Goal: Information Seeking & Learning: Check status

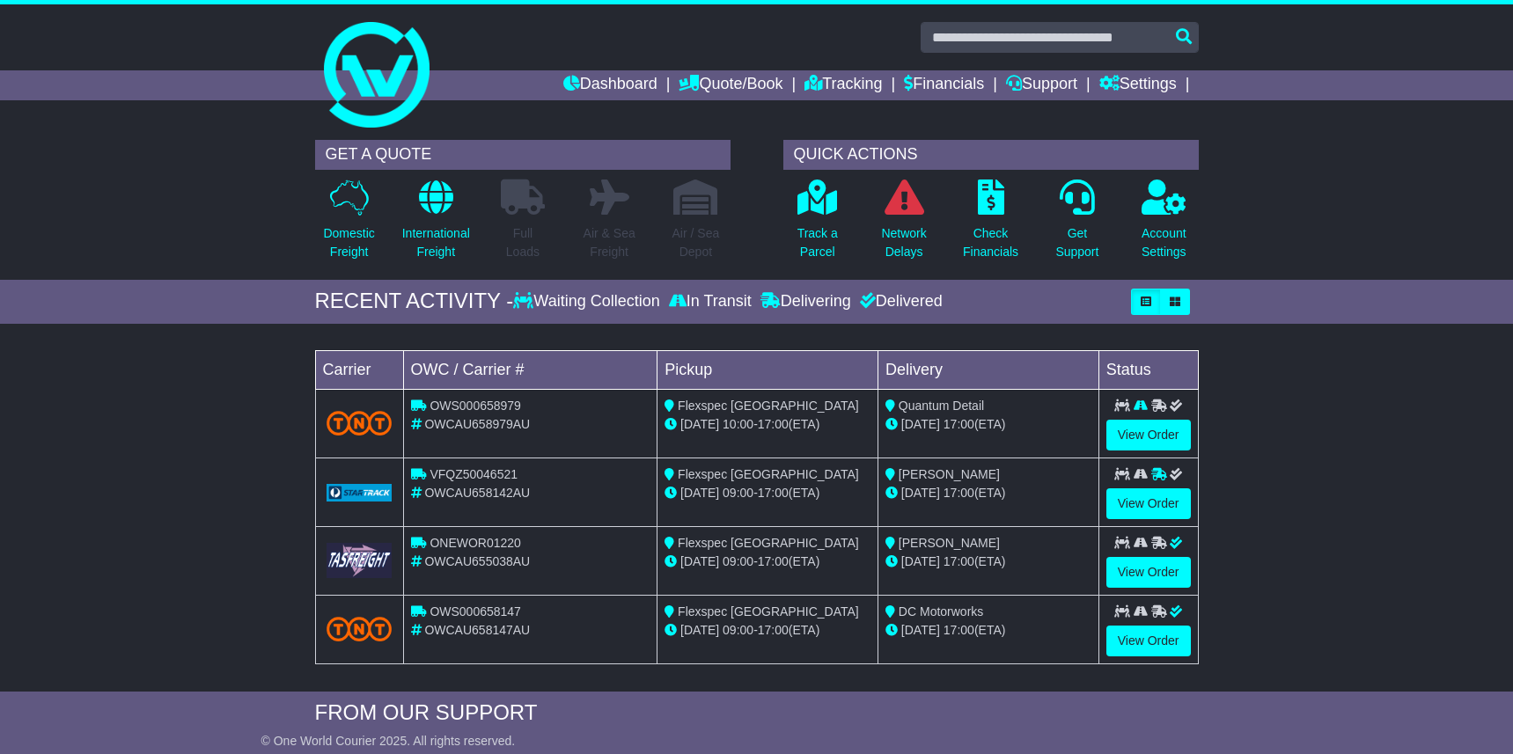
scroll to position [855, 0]
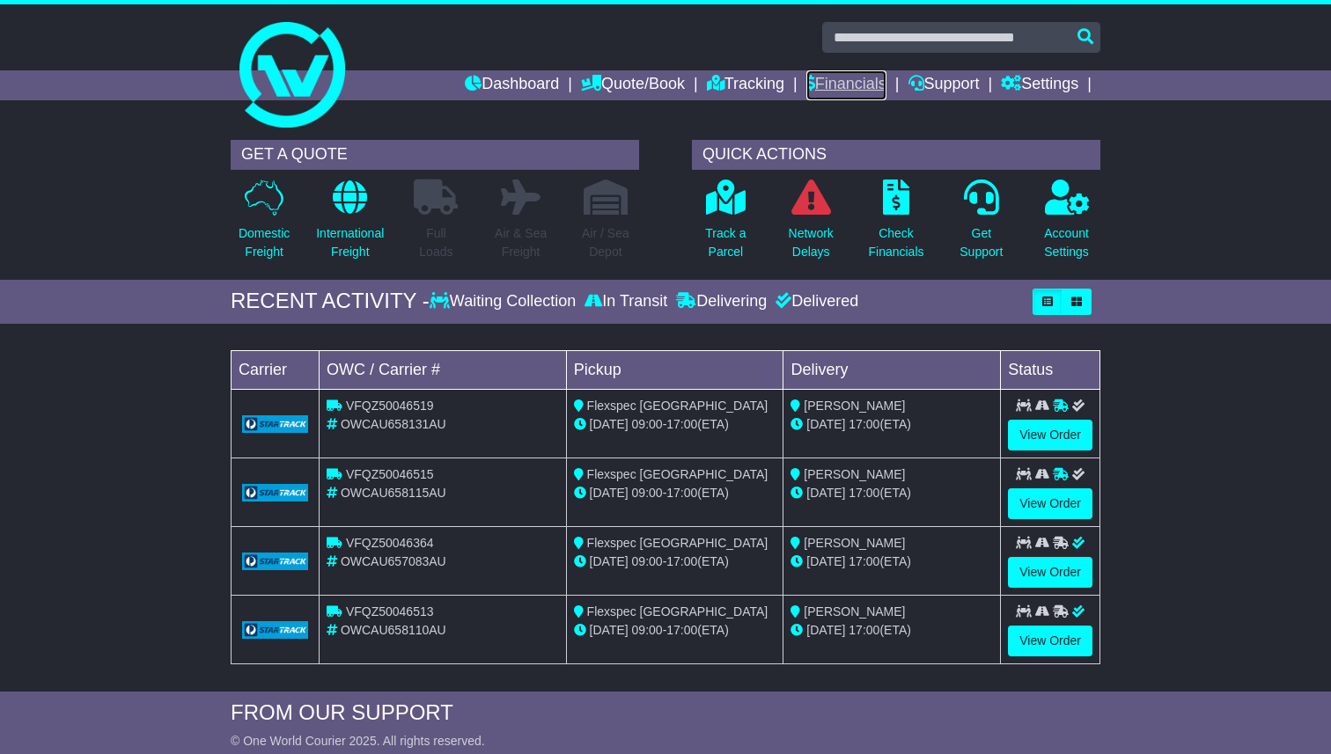
click at [822, 83] on link "Financials" at bounding box center [846, 85] width 80 height 30
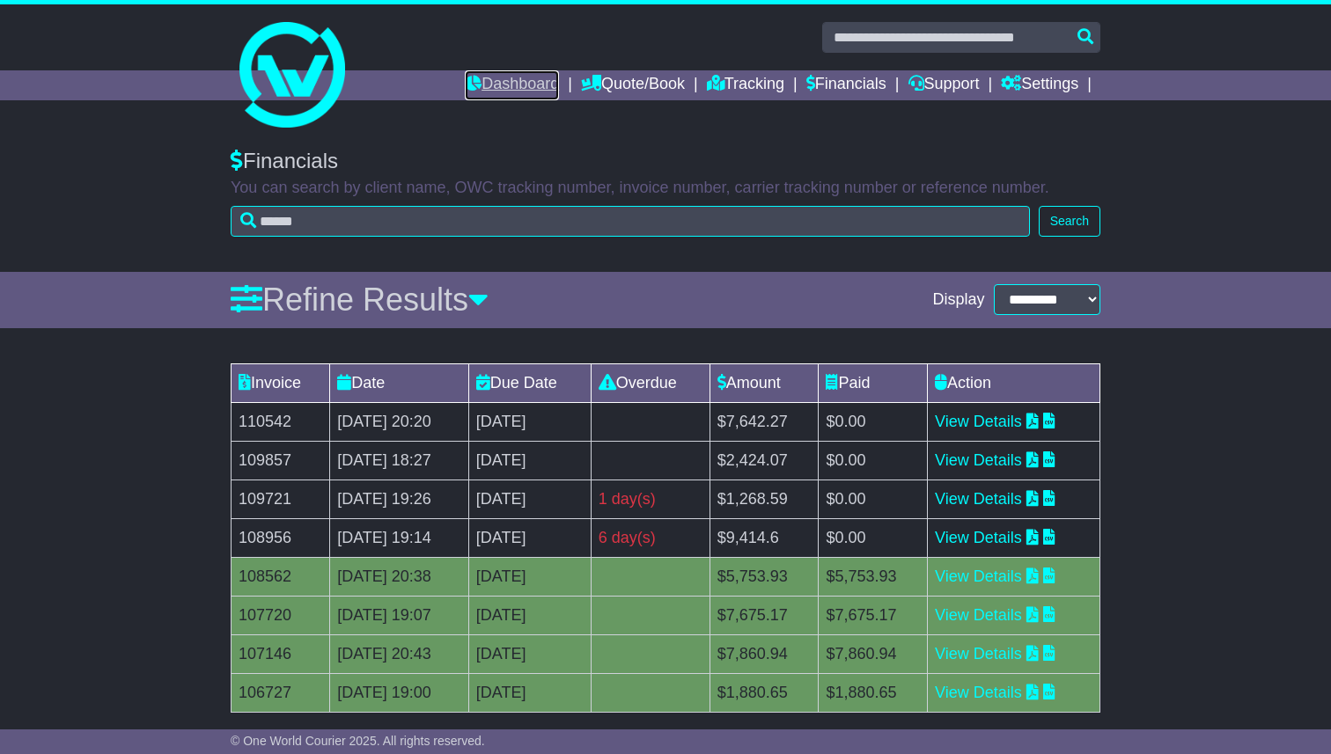
click at [502, 78] on link "Dashboard" at bounding box center [512, 85] width 94 height 30
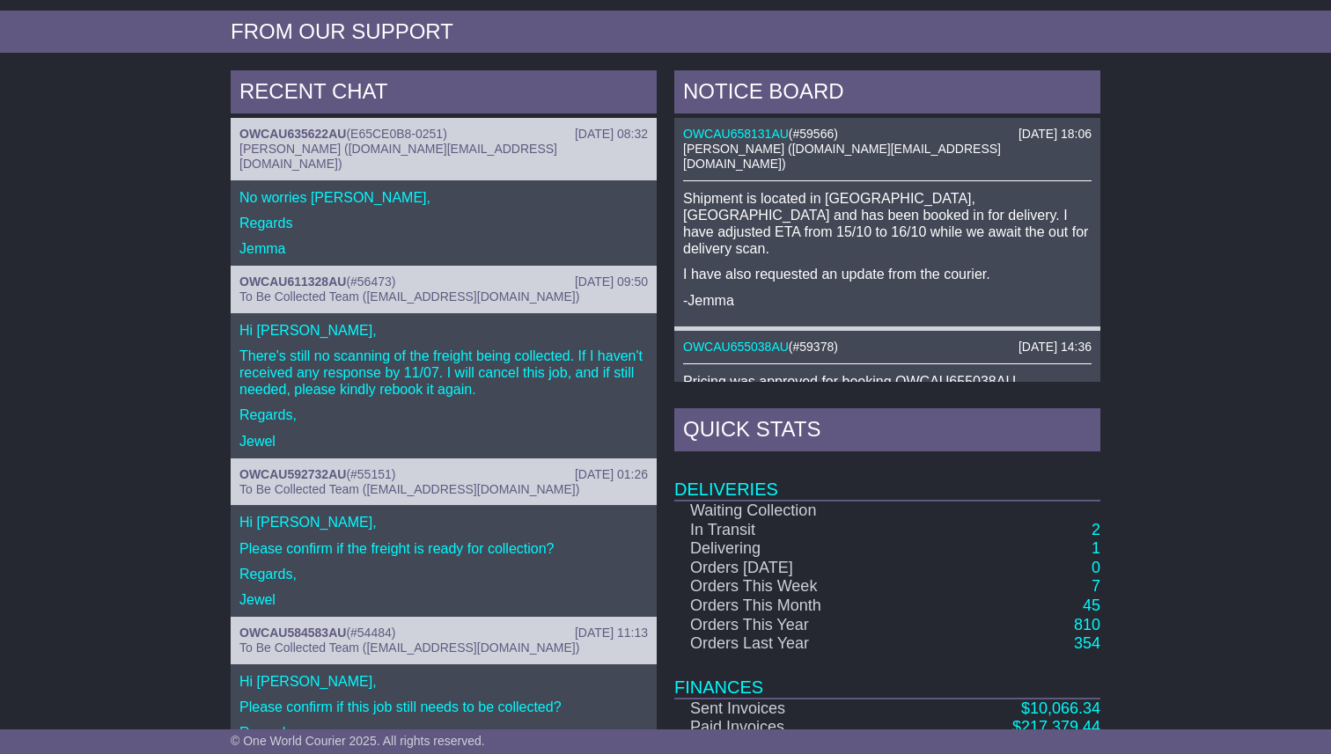
scroll to position [781, 0]
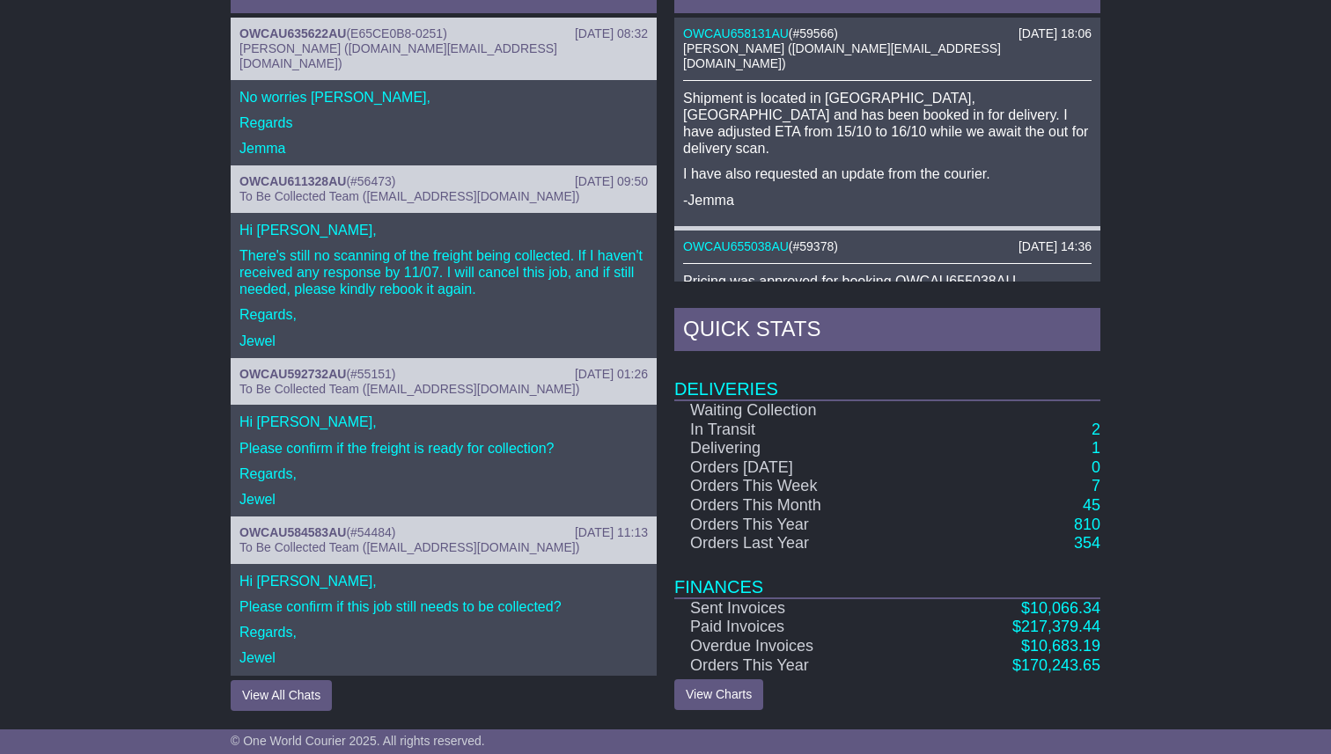
click at [1130, 503] on div "RECENT CHAT 20 Aug 2025 08:32 OWCAU635622AU ( E65CE0B8-0251 ) Jemma Cruise (jem…" at bounding box center [665, 340] width 1331 height 758
click at [1184, 540] on div "RECENT CHAT 20 Aug 2025 08:32 OWCAU635622AU ( E65CE0B8-0251 ) Jemma Cruise (jem…" at bounding box center [665, 340] width 1331 height 758
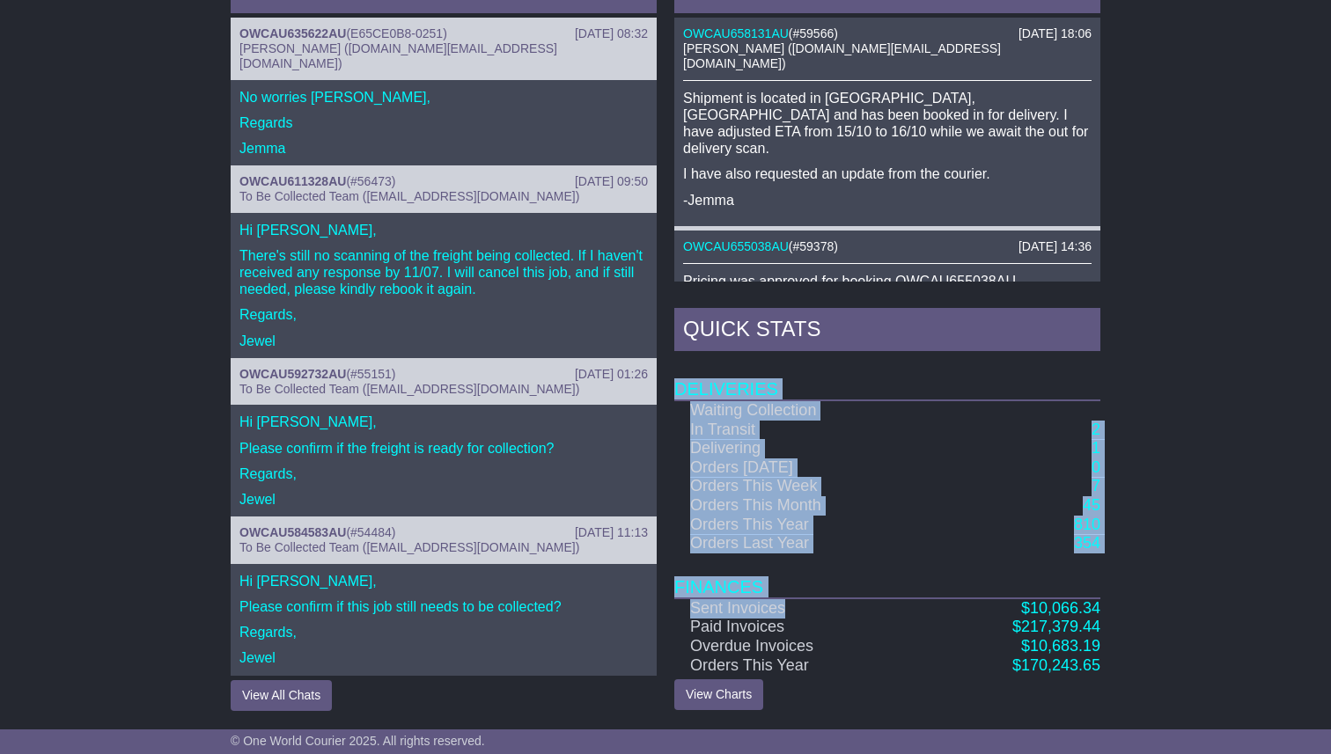
drag, startPoint x: 1122, startPoint y: 666, endPoint x: 814, endPoint y: 614, distance: 312.4
click at [814, 614] on div "RECENT CHAT [DATE] 08:32 OWCAU635622AU ( E65CE0B8-0251 ) [PERSON_NAME] ([DOMAIN…" at bounding box center [665, 340] width 1331 height 758
click at [1180, 577] on div "RECENT CHAT [DATE] 08:32 OWCAU635622AU ( E65CE0B8-0251 ) [PERSON_NAME] ([DOMAIN…" at bounding box center [665, 340] width 1331 height 758
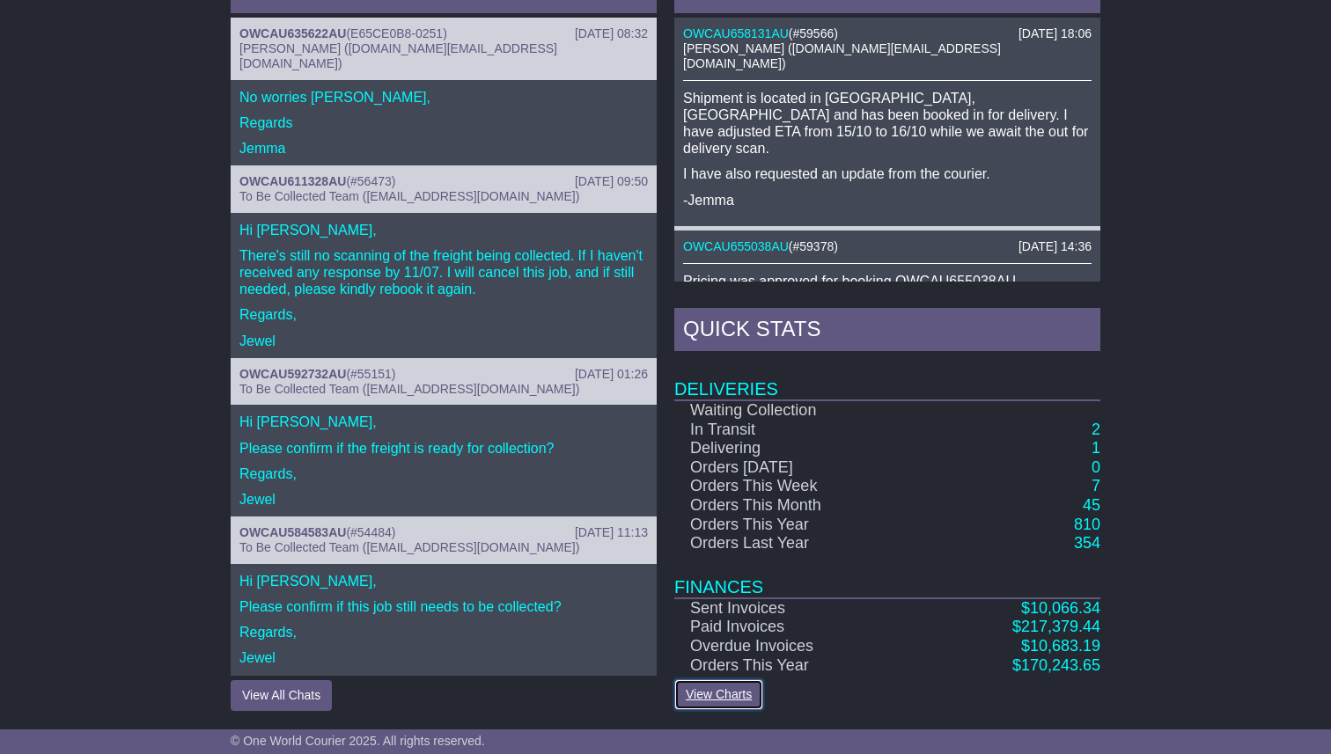
click at [734, 697] on link "View Charts" at bounding box center [718, 694] width 89 height 31
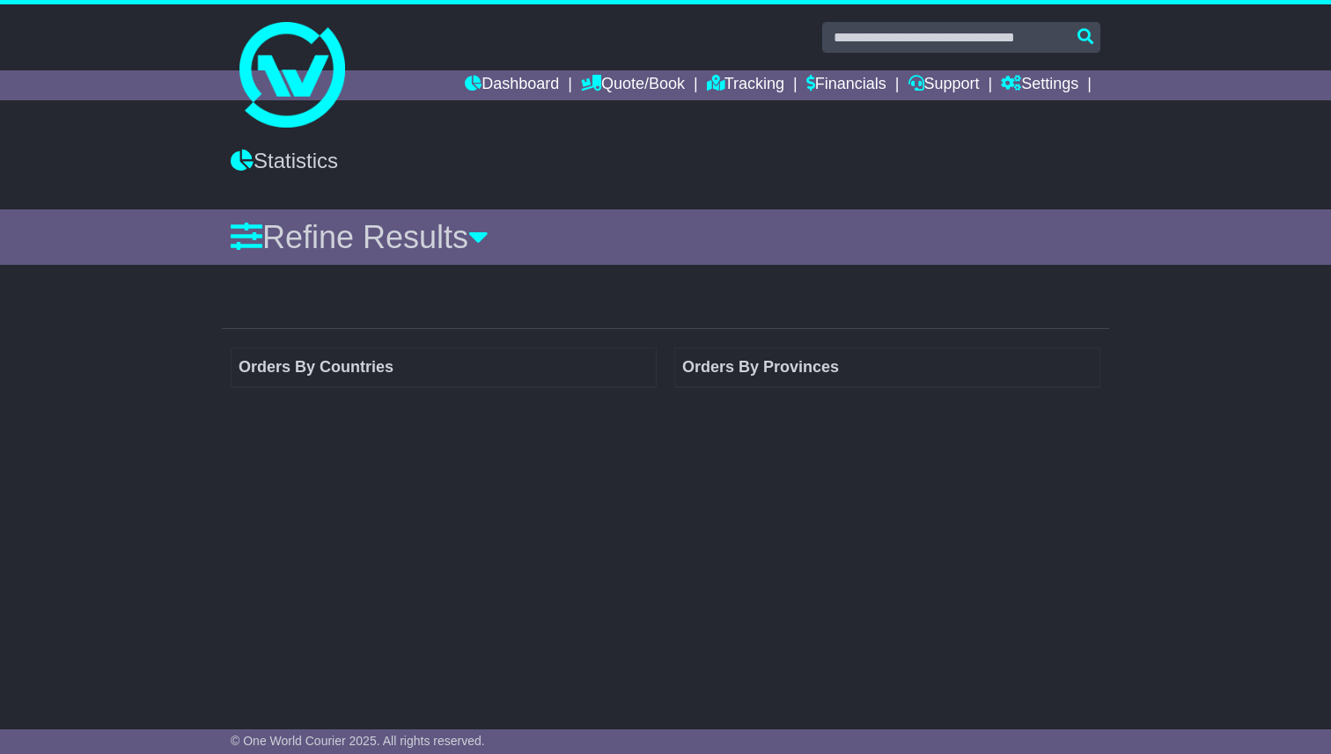
click at [158, 416] on div "Orders By Countries Orders By Provinces" at bounding box center [665, 357] width 1331 height 133
click at [331, 375] on td "Orders By Countries" at bounding box center [443, 368] width 425 height 40
click at [792, 381] on td "Orders By Provinces" at bounding box center [887, 368] width 425 height 40
click at [488, 238] on div "Refine Results" at bounding box center [665, 237] width 869 height 38
click at [461, 233] on link "Refine Results" at bounding box center [360, 237] width 258 height 36
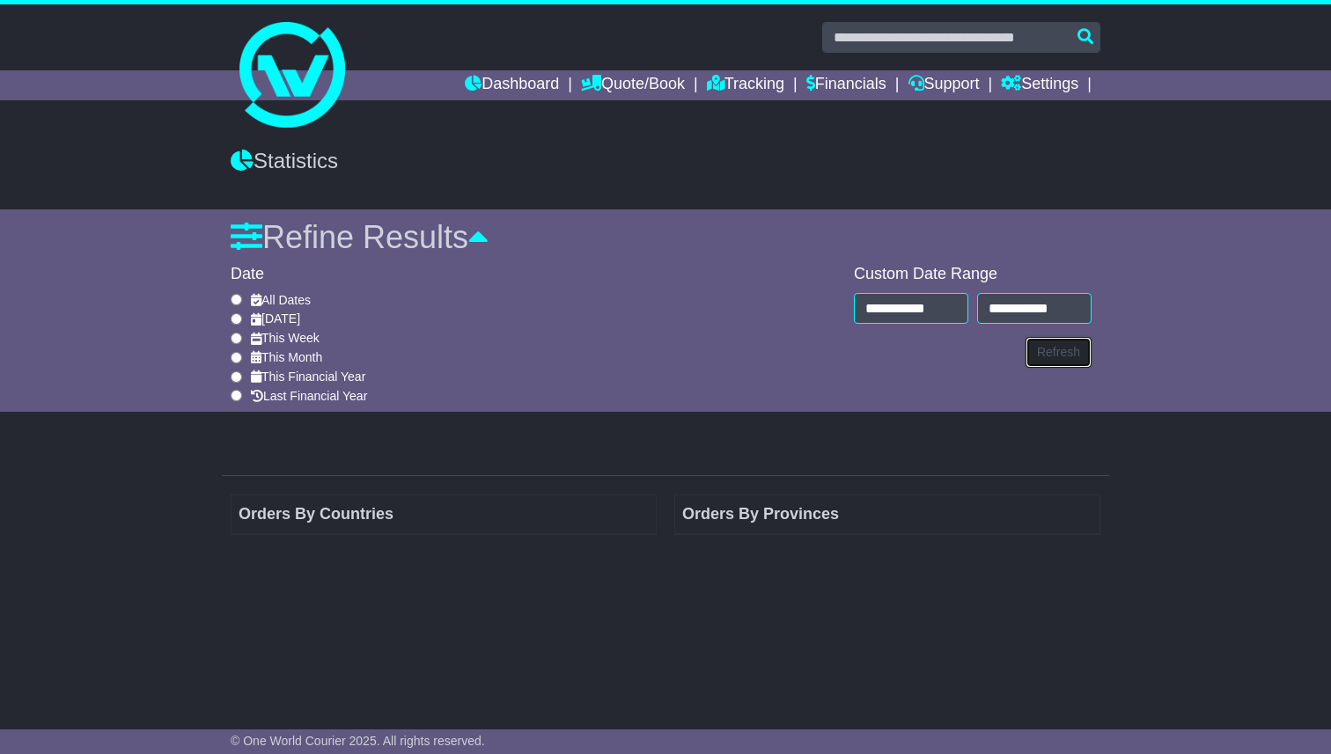
click at [1069, 360] on button "Refresh" at bounding box center [1058, 352] width 66 height 31
click at [823, 85] on link "Financials" at bounding box center [846, 85] width 80 height 30
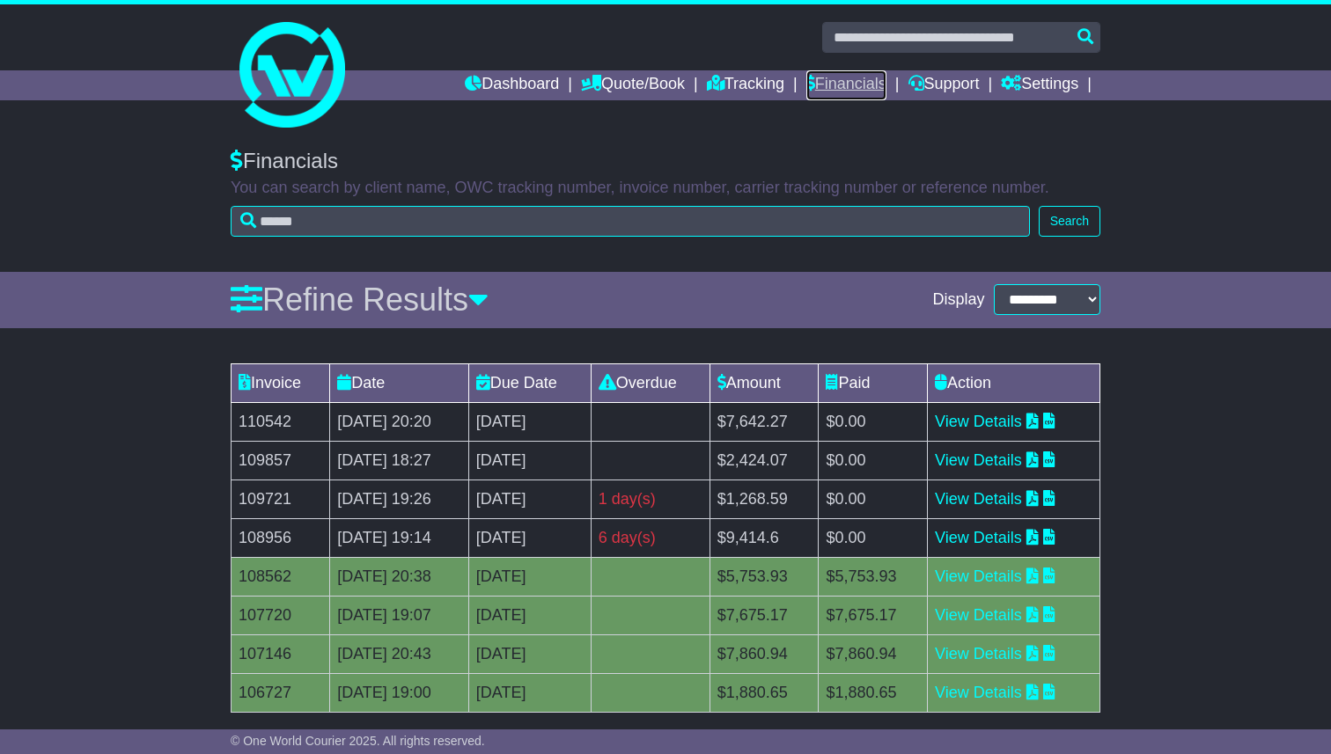
click at [842, 86] on link "Financials" at bounding box center [846, 85] width 80 height 30
click at [492, 85] on link "Dashboard" at bounding box center [512, 85] width 94 height 30
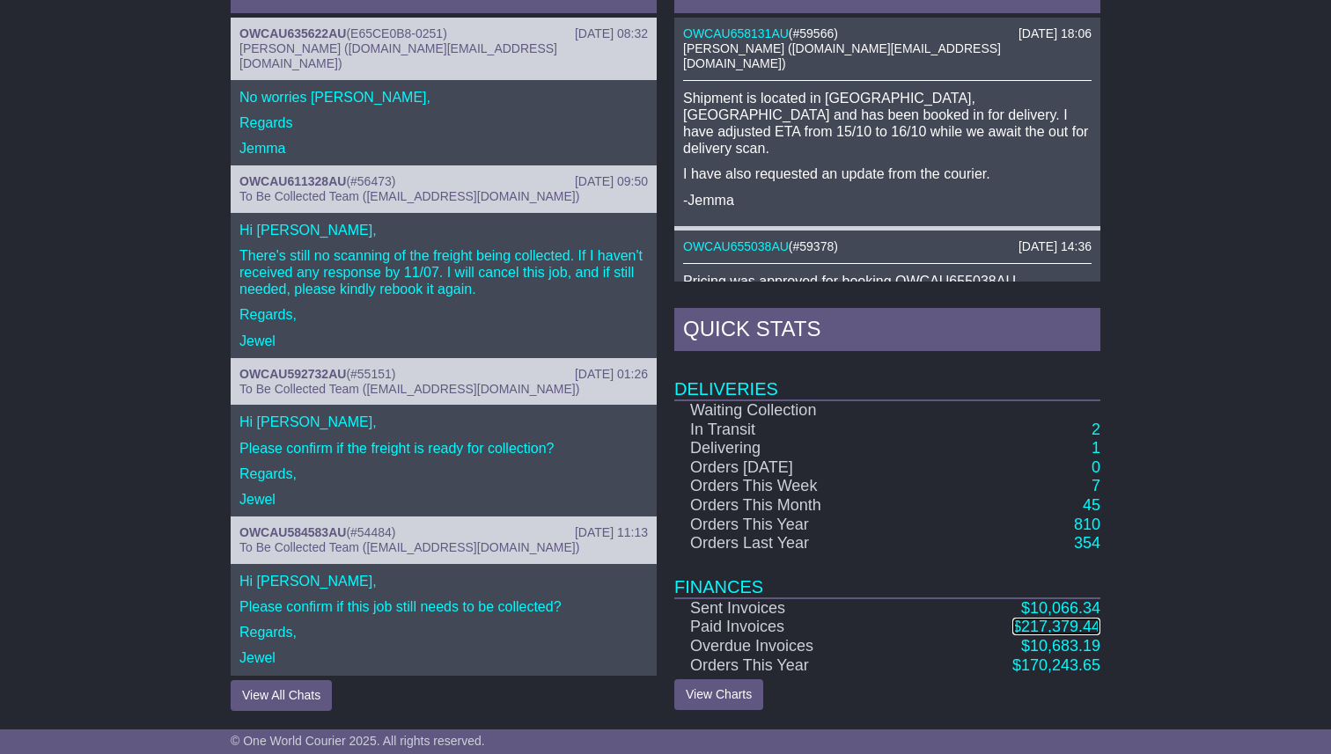
click at [1058, 631] on span "217,379.44" at bounding box center [1060, 627] width 79 height 18
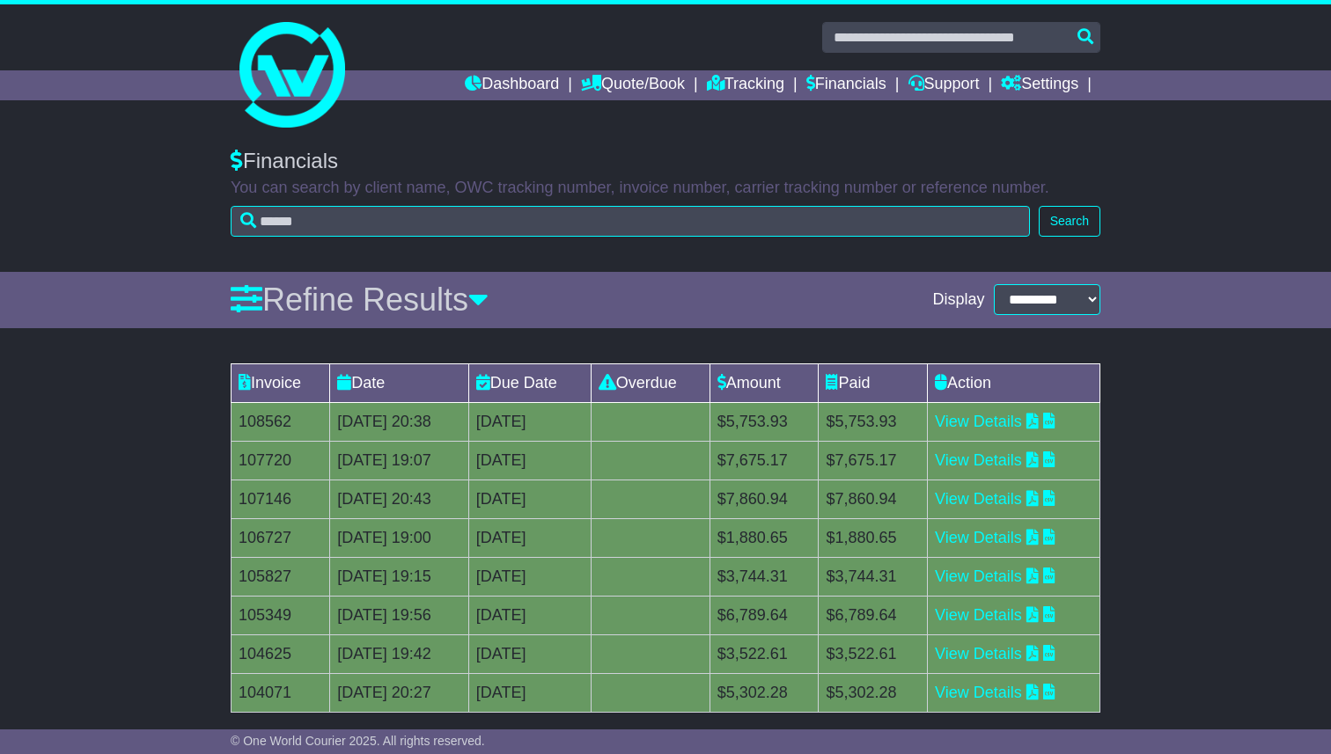
click at [126, 370] on div "Invoice Date Due Date Overdue Amount Paid Action 108562 18 Sep 2025 20:38 2nd O…" at bounding box center [665, 587] width 1331 height 464
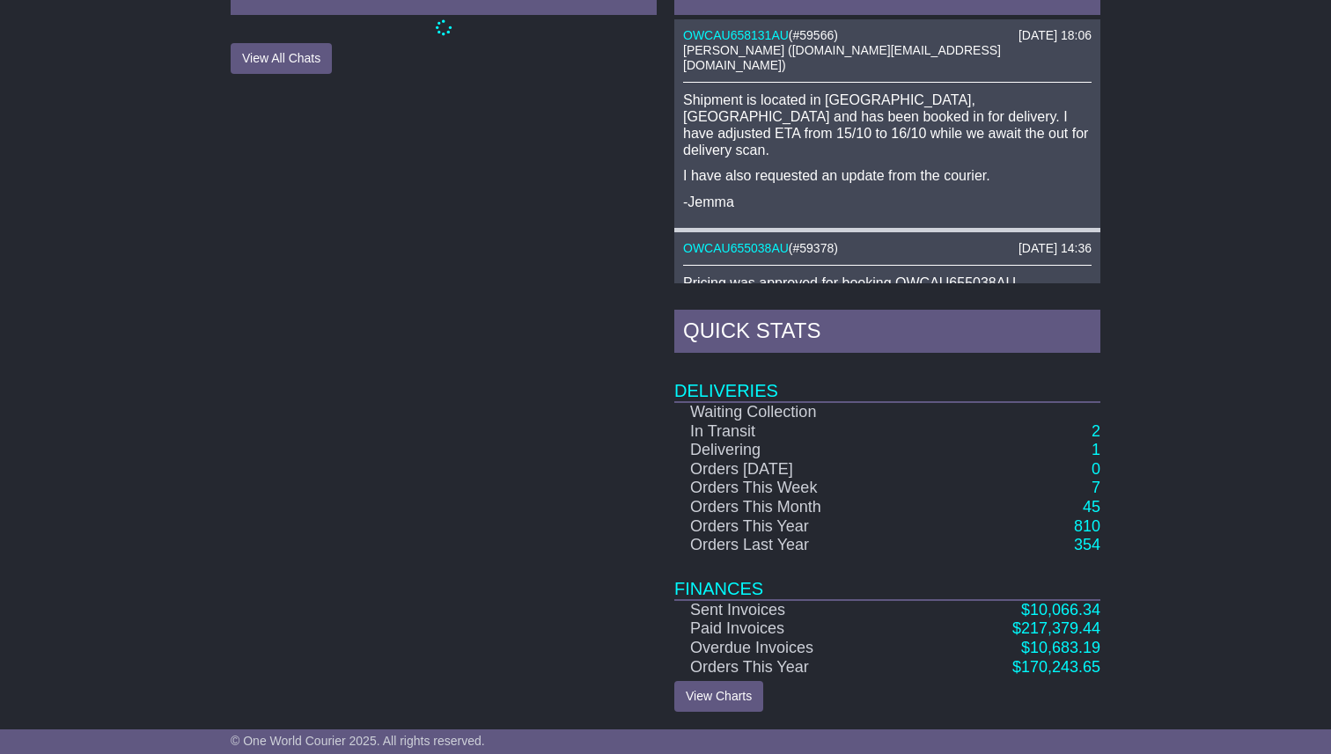
scroll to position [781, 0]
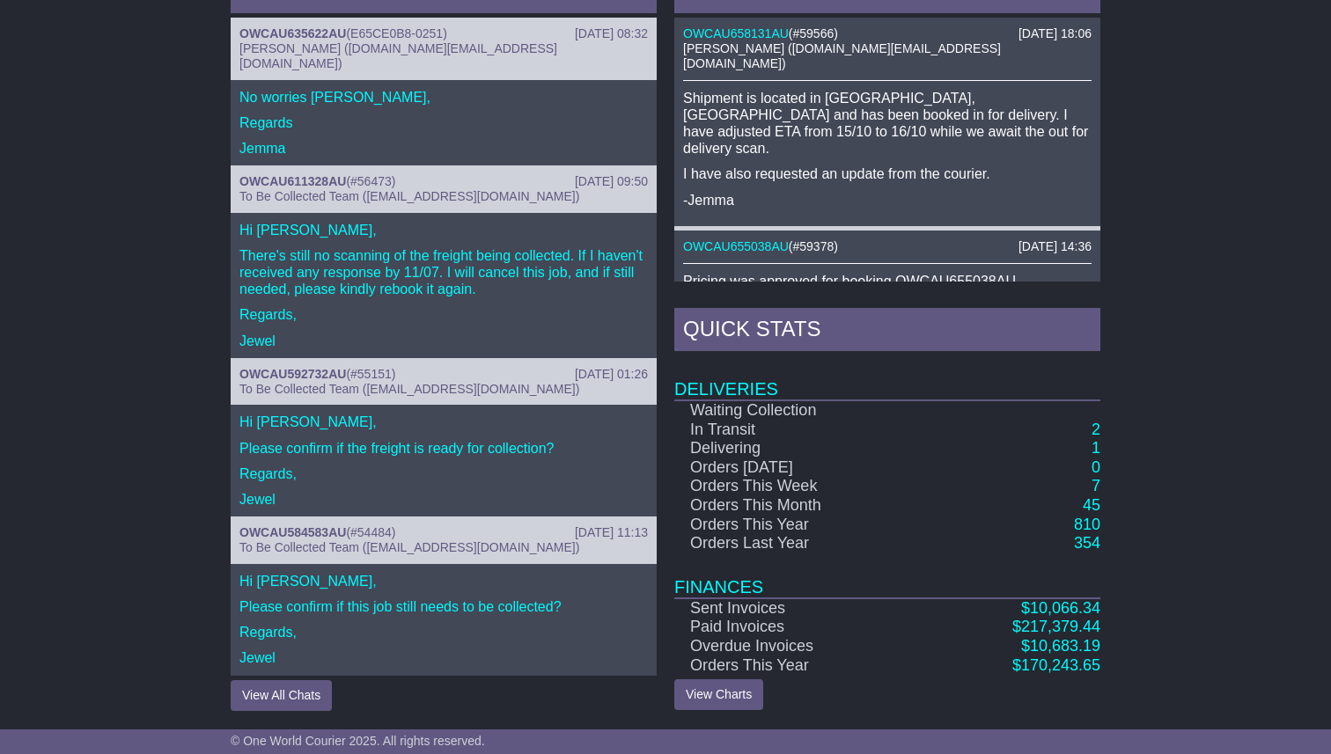
click at [1239, 609] on div "RECENT CHAT [DATE] 08:32 OWCAU635622AU ( E65CE0B8-0251 ) [PERSON_NAME] ([DOMAIN…" at bounding box center [665, 340] width 1331 height 758
click at [1243, 579] on div "RECENT CHAT [DATE] 08:32 OWCAU635622AU ( E65CE0B8-0251 ) [PERSON_NAME] ([DOMAIN…" at bounding box center [665, 340] width 1331 height 758
click at [1255, 439] on div "RECENT CHAT [DATE] 08:32 OWCAU635622AU ( E65CE0B8-0251 ) [PERSON_NAME] ([DOMAIN…" at bounding box center [665, 340] width 1331 height 758
